Goal: Transaction & Acquisition: Purchase product/service

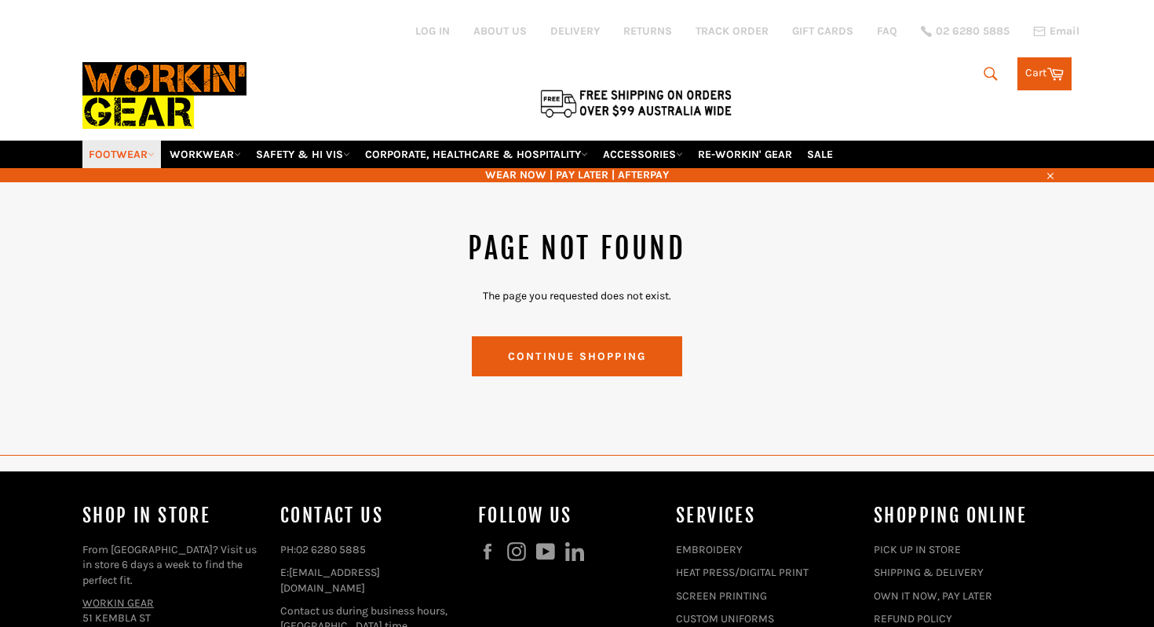
click at [153, 151] on icon at bounding box center [151, 154] width 7 height 7
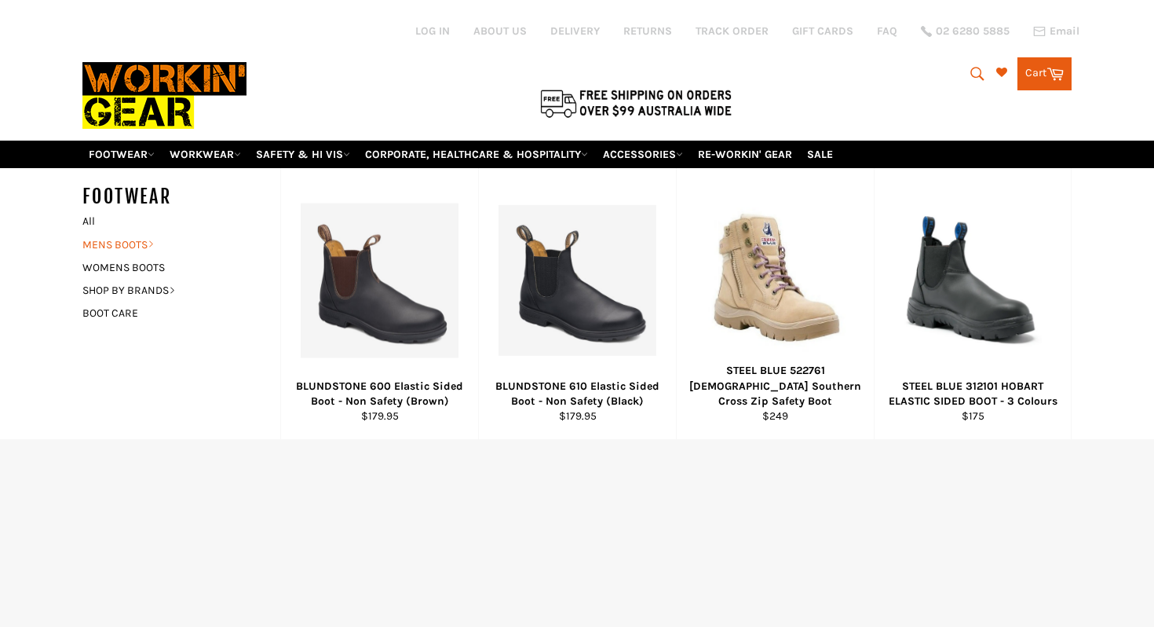
click at [123, 210] on h5 "FOOTWEAR" at bounding box center [181, 197] width 198 height 26
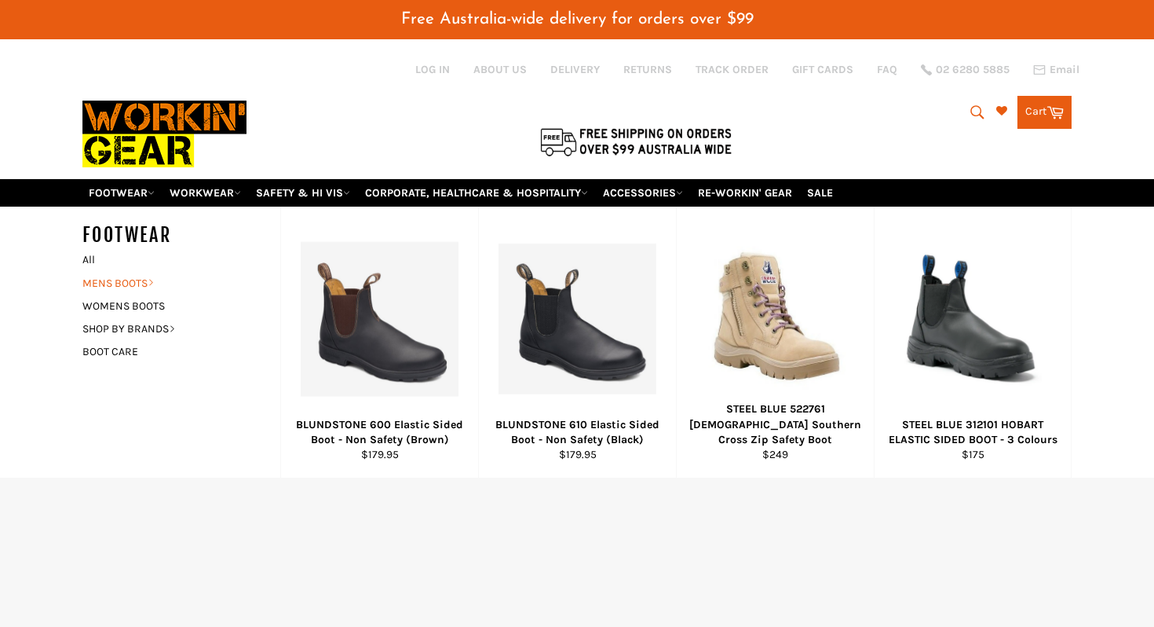
click at [120, 272] on link "MENS BOOTS" at bounding box center [170, 283] width 190 height 23
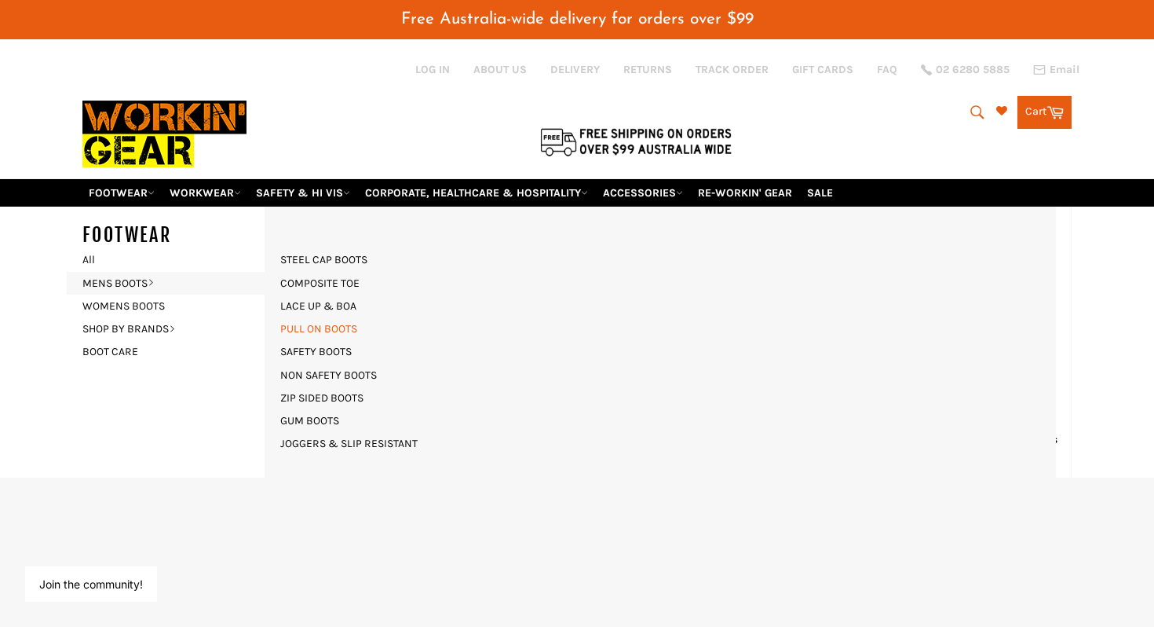
click at [294, 317] on link "PULL ON BOOTS" at bounding box center [318, 328] width 93 height 23
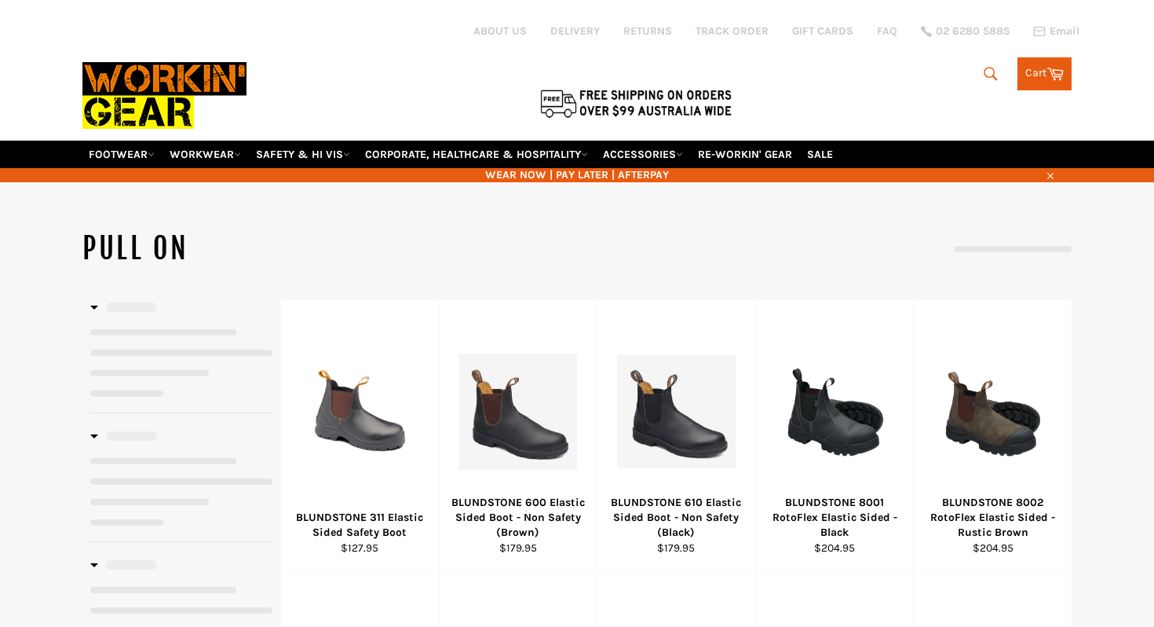
select select "**********"
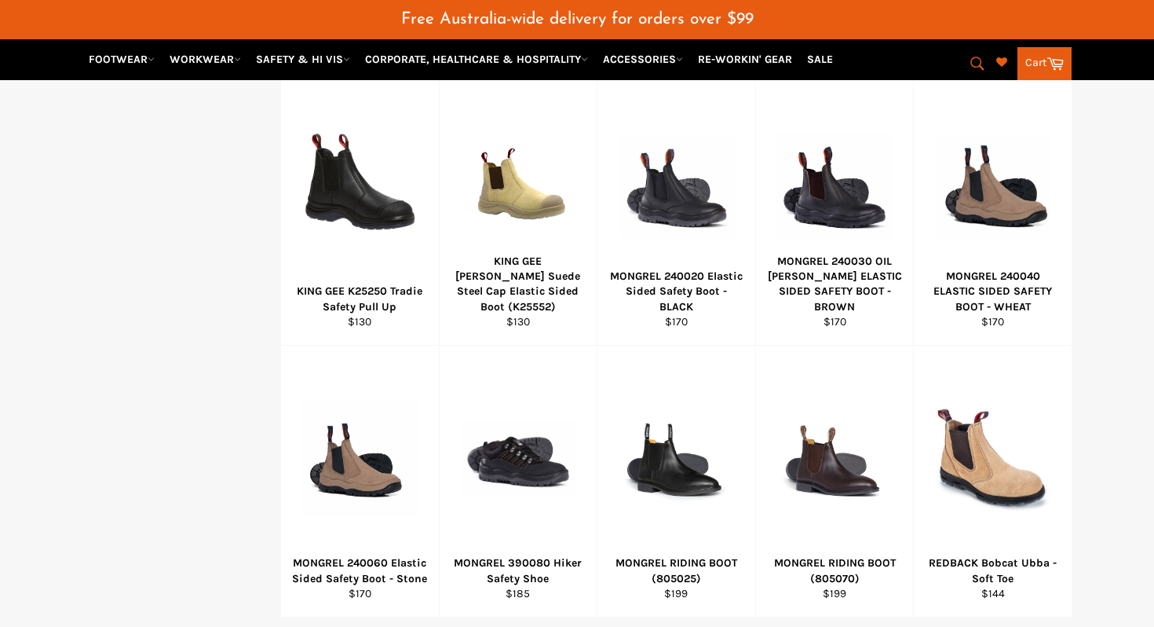
scroll to position [812, 0]
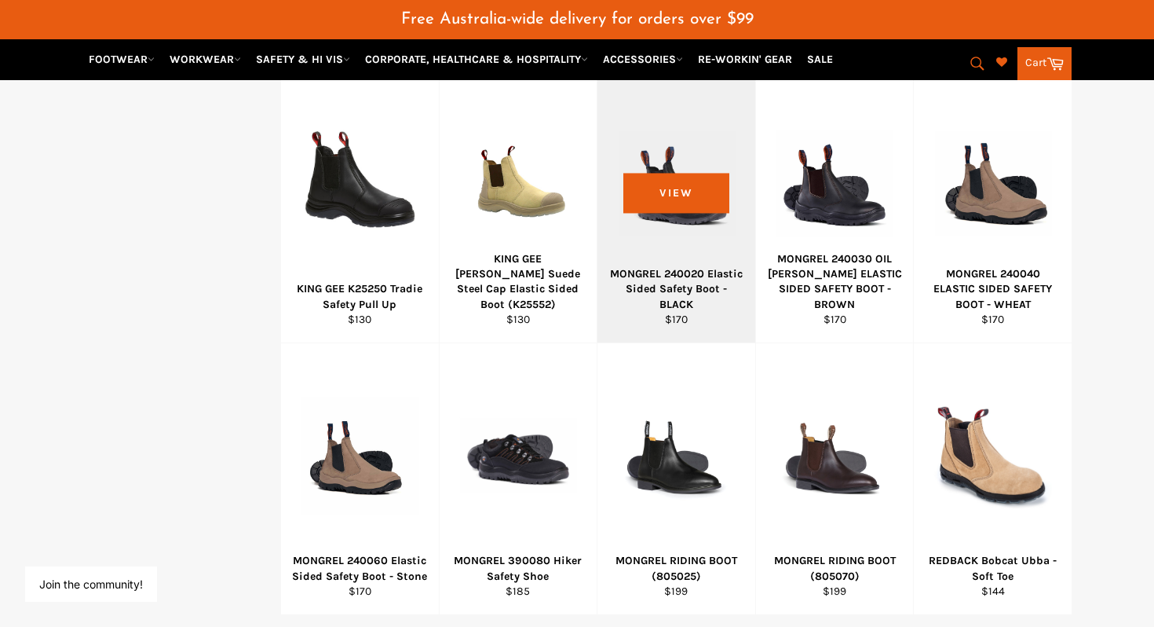
click at [661, 280] on div "MONGREL 240020 Elastic Sided Safety Boot - BLACK" at bounding box center [677, 289] width 138 height 46
